Goal: Find specific page/section: Find specific page/section

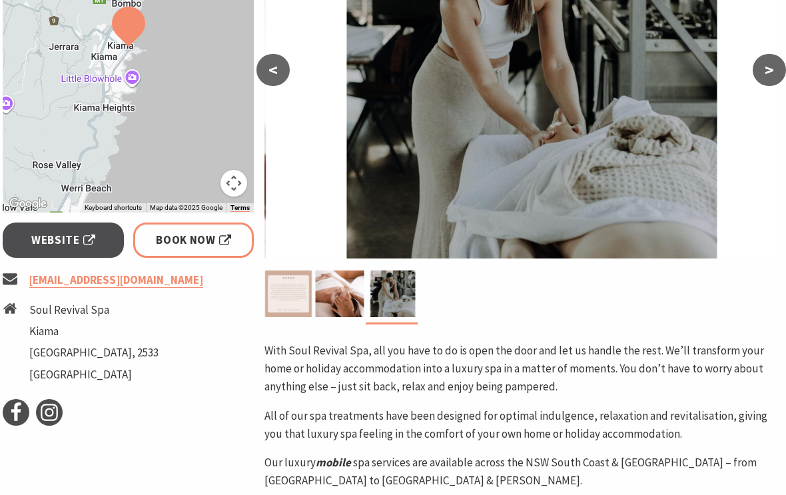
scroll to position [335, 3]
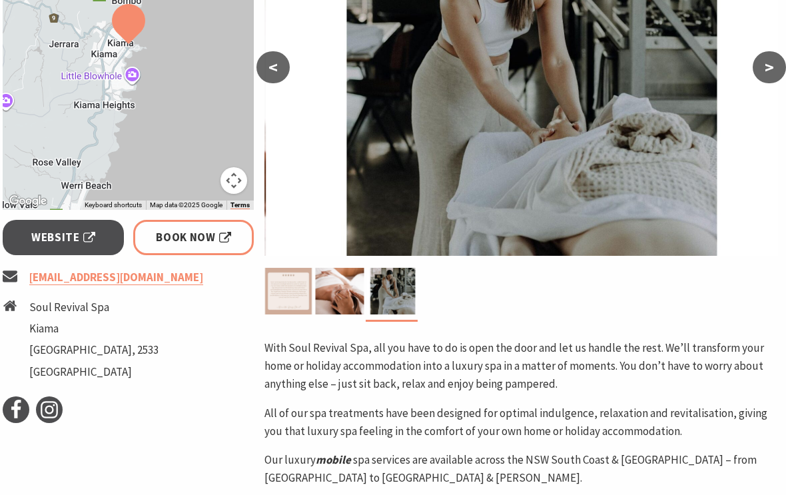
click at [79, 229] on span "Website" at bounding box center [63, 238] width 64 height 18
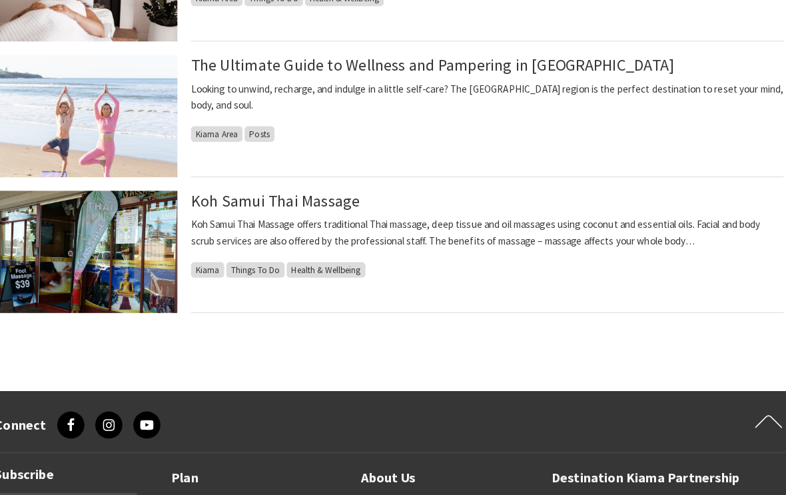
scroll to position [880, 0]
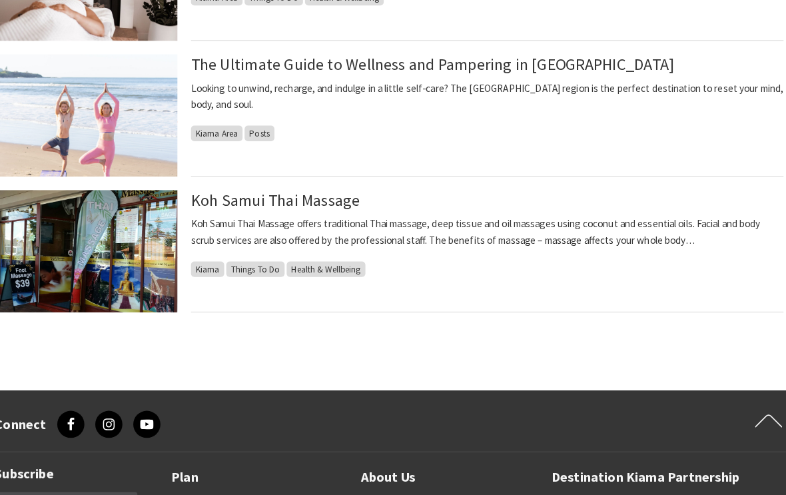
click at [533, 63] on link "The Ultimate Guide to Wellness and Pampering in [GEOGRAPHIC_DATA]" at bounding box center [436, 62] width 474 height 19
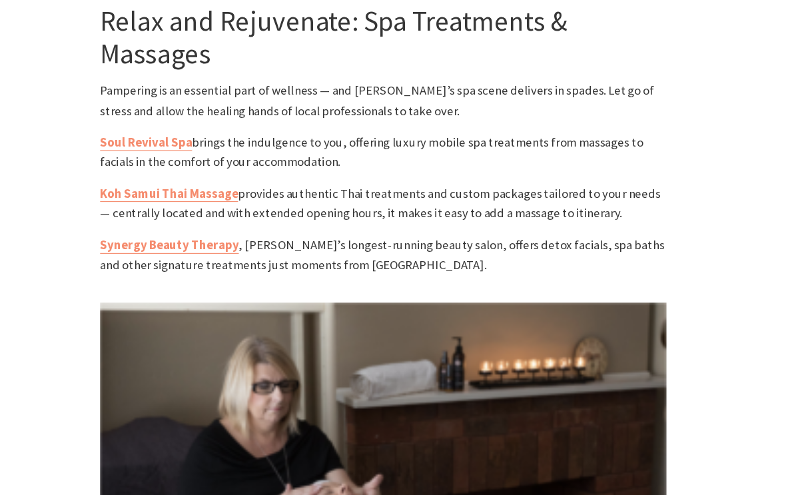
scroll to position [1619, 0]
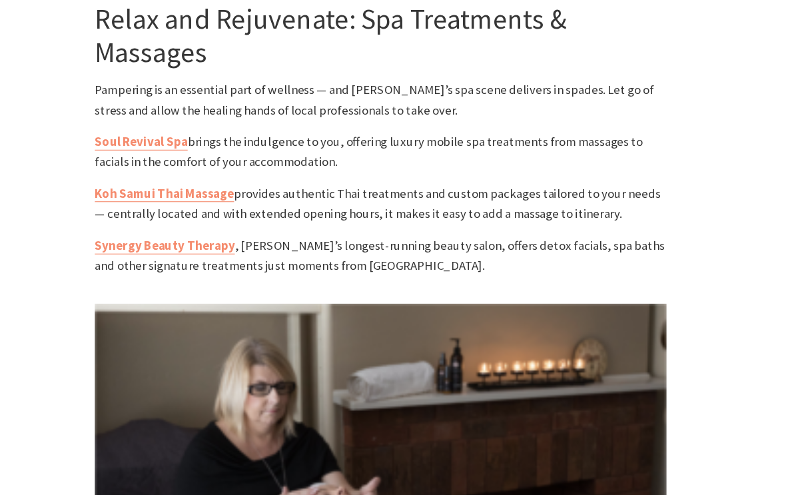
click at [143, 240] on link "Synergy Beauty Therapy" at bounding box center [198, 247] width 127 height 15
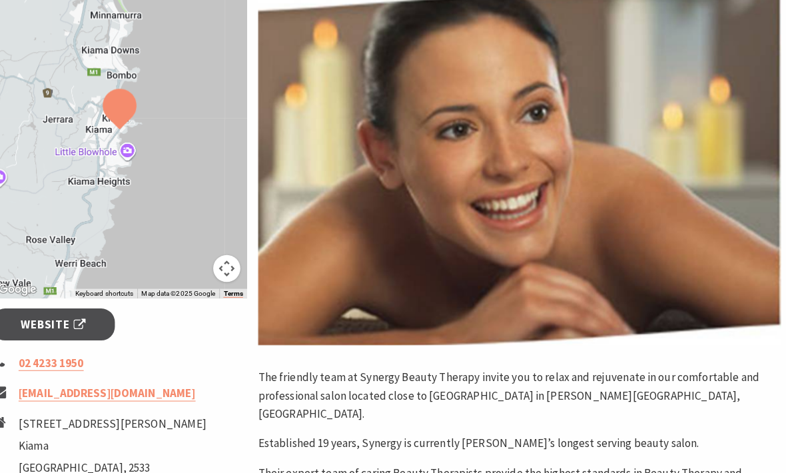
scroll to position [245, 0]
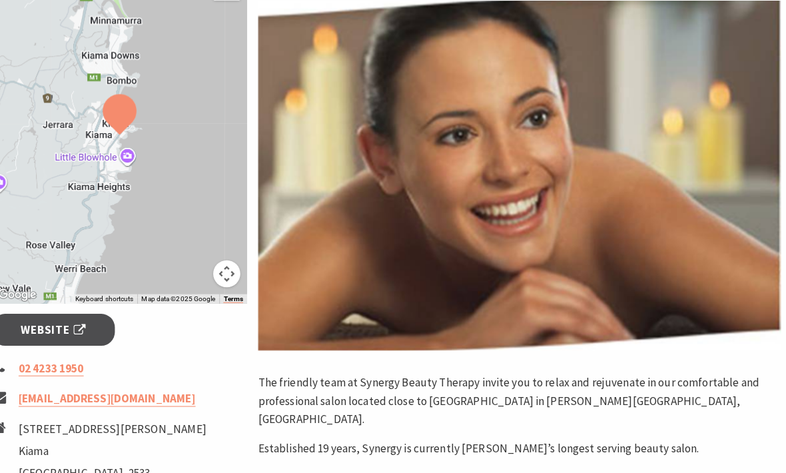
click at [67, 317] on span "Website" at bounding box center [66, 326] width 64 height 18
click at [49, 317] on span "Website" at bounding box center [66, 326] width 64 height 18
